Goal: Transaction & Acquisition: Download file/media

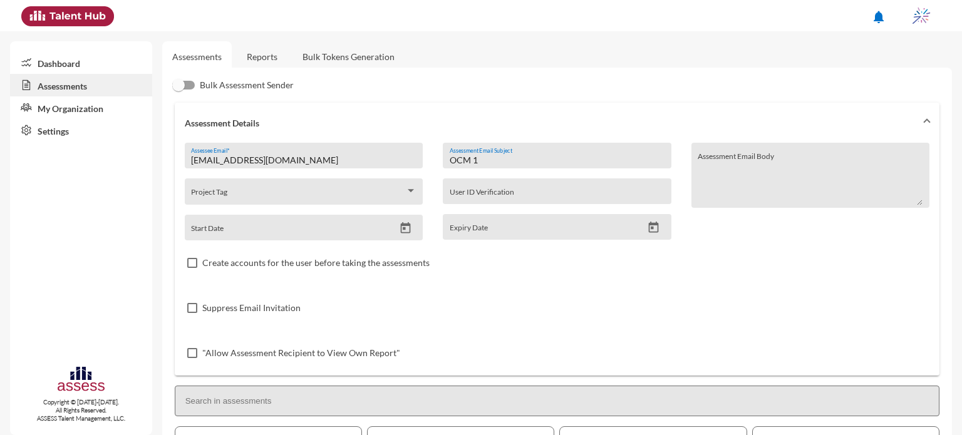
click at [267, 57] on link "Reports" at bounding box center [262, 56] width 51 height 31
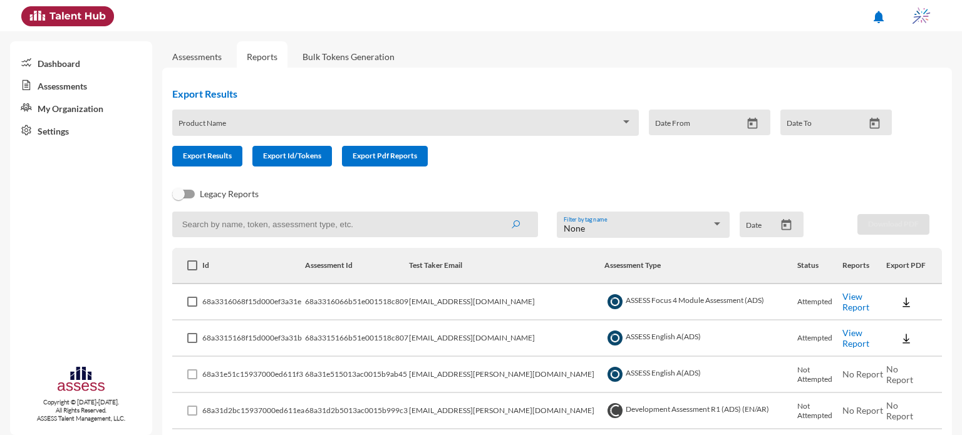
click at [782, 236] on div "Date" at bounding box center [772, 225] width 64 height 26
click at [781, 224] on icon "Open calendar" at bounding box center [786, 224] width 10 height 11
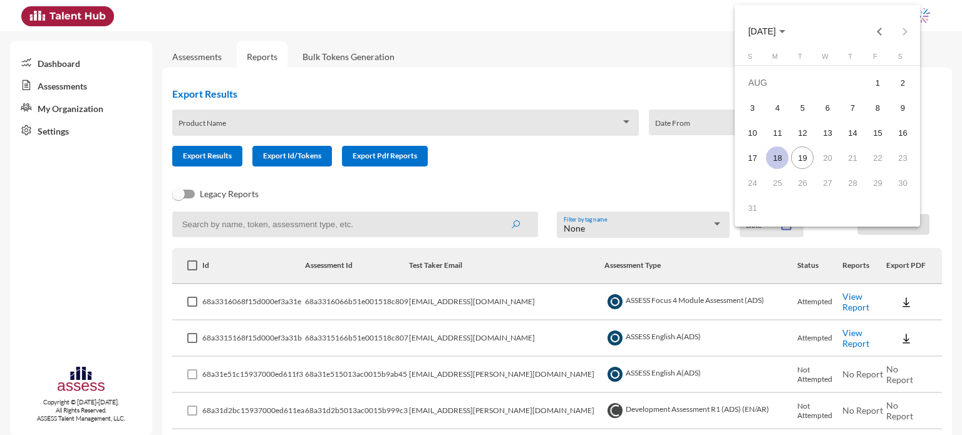
click at [779, 161] on div "18" at bounding box center [777, 158] width 23 height 23
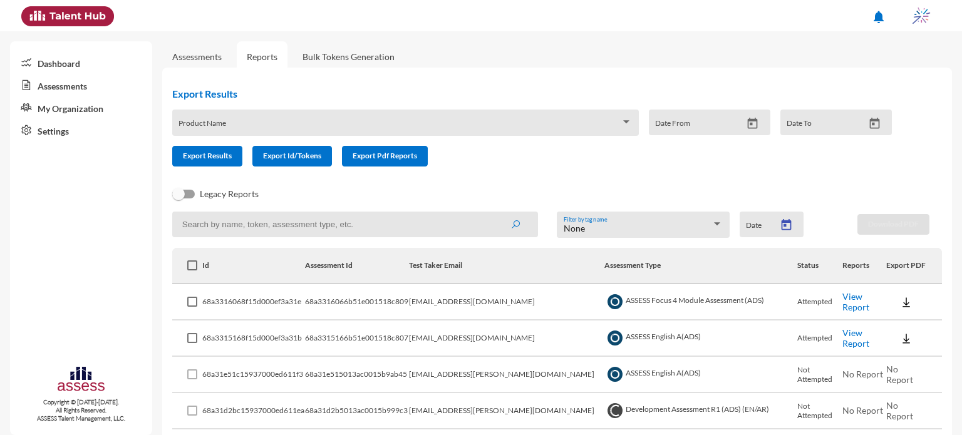
type input "[DATE]"
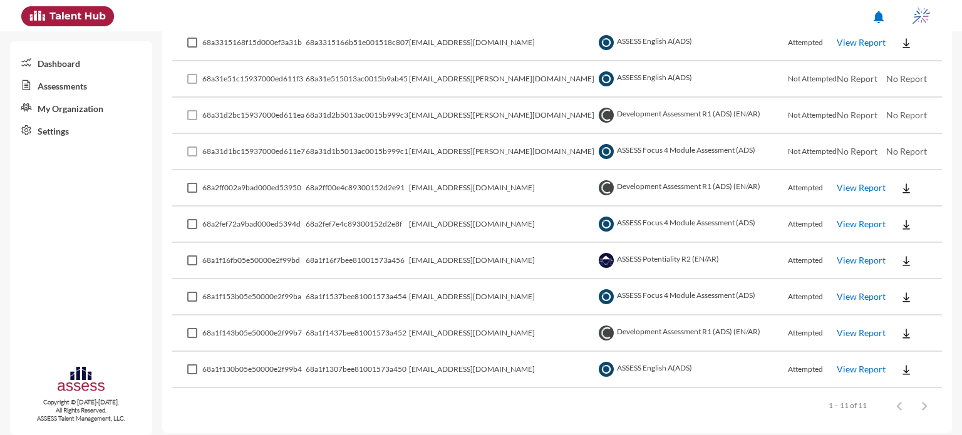
scroll to position [301, 0]
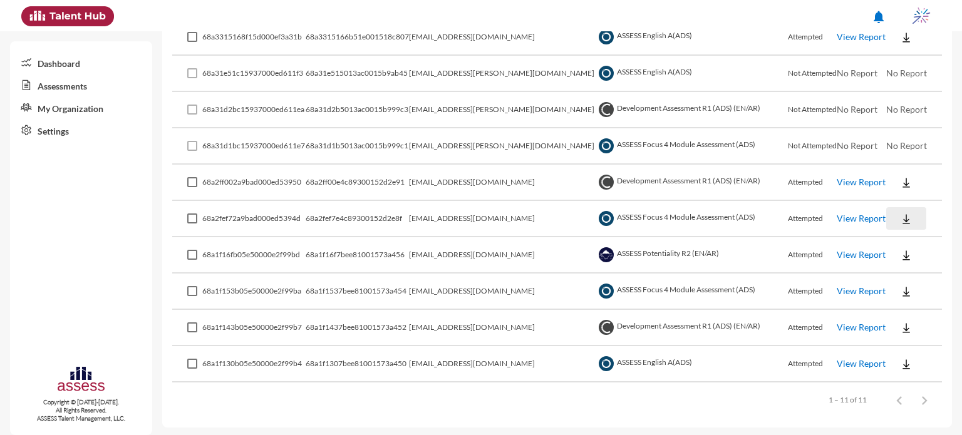
click at [897, 209] on button at bounding box center [906, 218] width 40 height 23
click at [902, 237] on button "EN" at bounding box center [911, 241] width 70 height 24
click at [895, 190] on button at bounding box center [906, 182] width 40 height 23
click at [902, 257] on button "Personality / EN" at bounding box center [919, 253] width 86 height 24
